Goal: Transaction & Acquisition: Purchase product/service

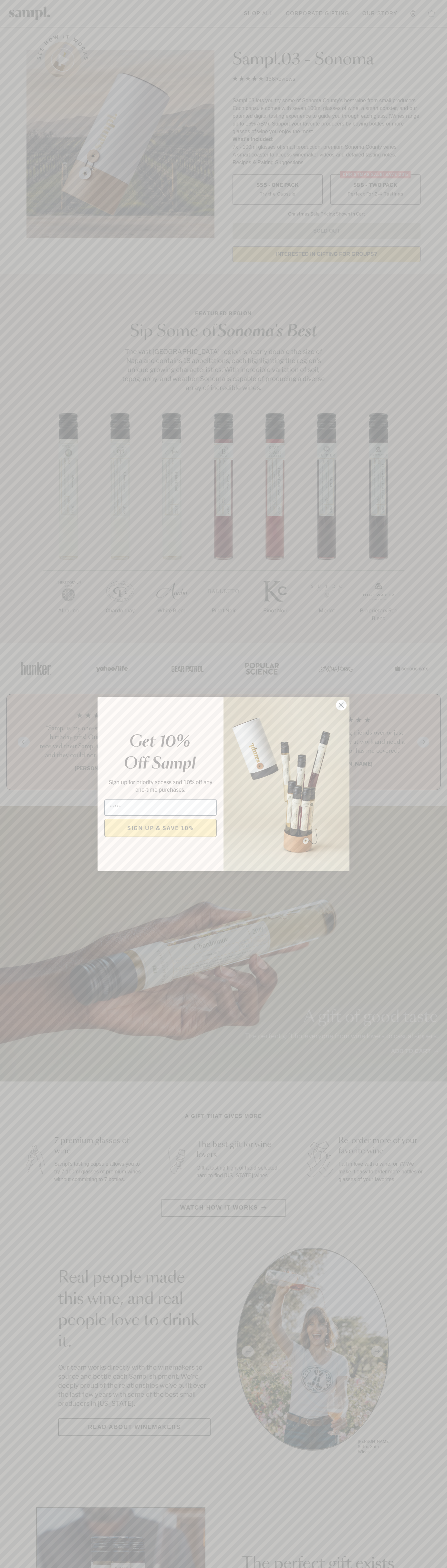
click at [341, 705] on icon "Close dialog" at bounding box center [341, 705] width 4 height 4
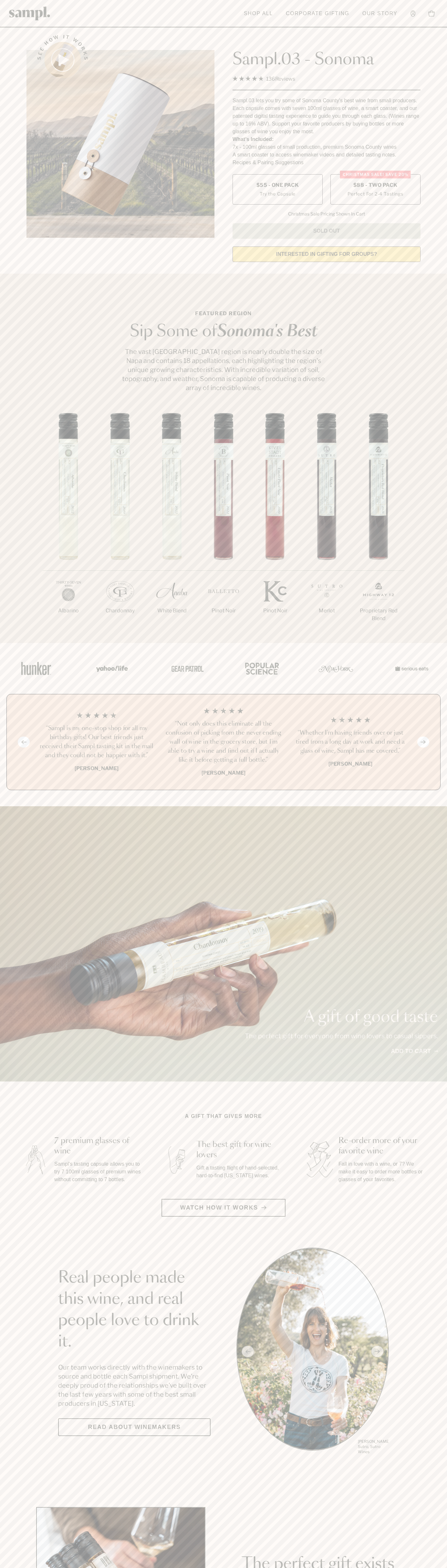
click at [375, 186] on span "$88 - Two Pack" at bounding box center [375, 185] width 44 height 7
click at [96, 743] on h3 "“Sampl is my one-stop shop for all my birthday gifts! Our best friends just rec…" at bounding box center [96, 741] width 116 height 36
click at [141, 28] on div "See how it works" at bounding box center [120, 146] width 188 height 241
click at [54, 1567] on html "Skip to main content Toggle navigation menu Shop All Corporate Gifting Our Stor…" at bounding box center [224, 1513] width 447 height 3026
click at [29, 1118] on div "A gift that gives more 7 premium glasses of wine Sampl's tasting capsule allows…" at bounding box center [224, 1164] width 406 height 104
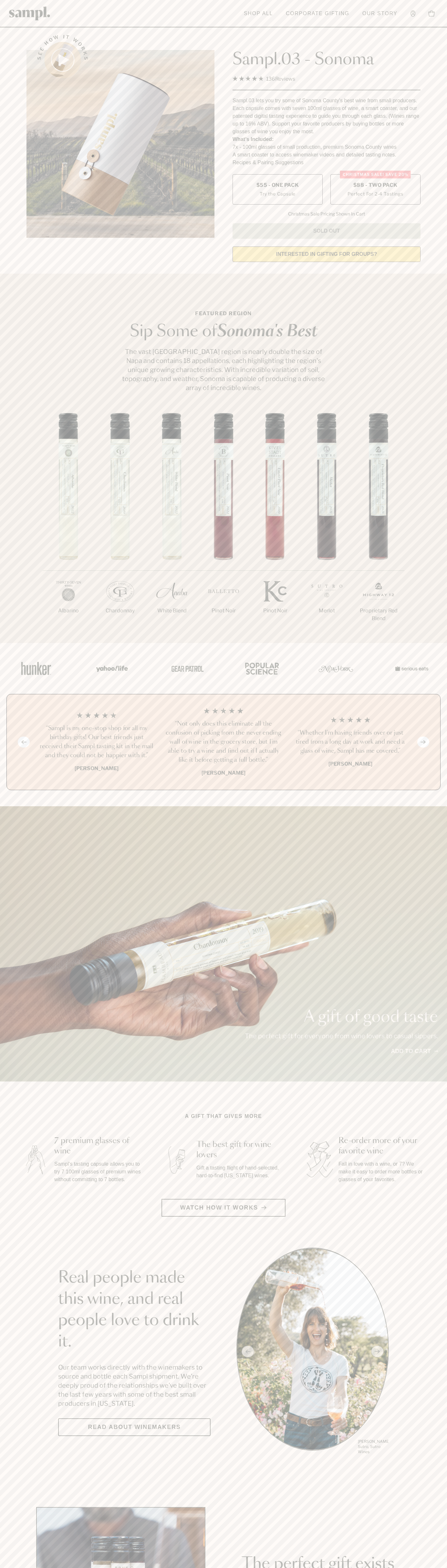
click at [375, 190] on label "Christmas SALE! Save 20% $88 - Two Pack Perfect For 2-4 Tastings" at bounding box center [375, 189] width 90 height 30
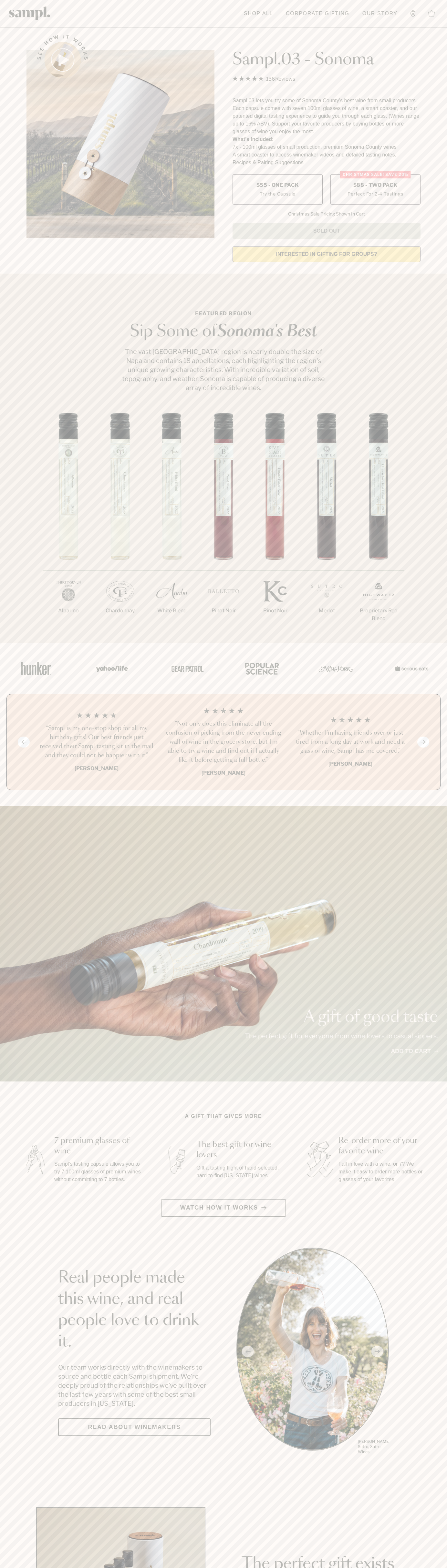
click at [96, 743] on h3 "“Sampl is my one-stop shop for all my birthday gifts! Our best friends just rec…" at bounding box center [96, 741] width 116 height 36
